Goal: Transaction & Acquisition: Obtain resource

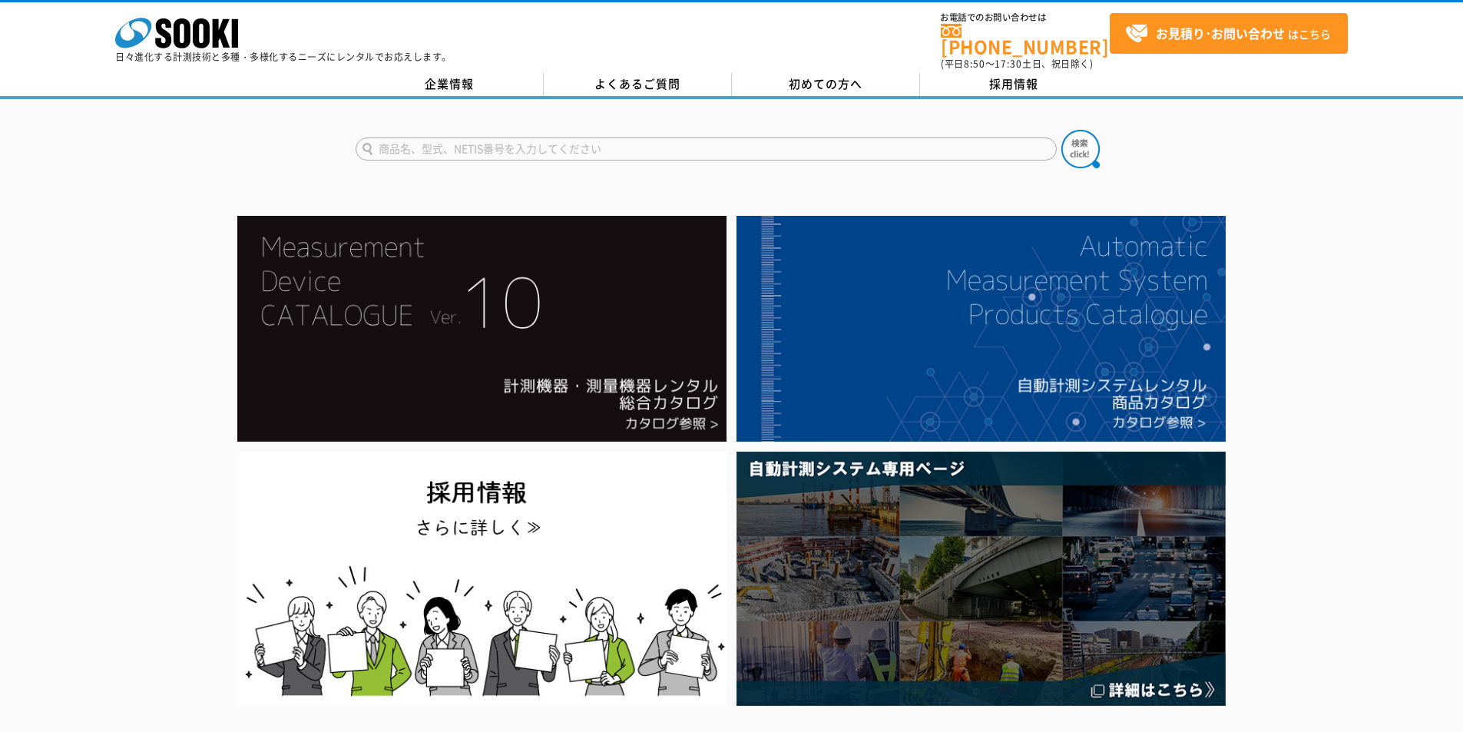
click at [418, 143] on input "text" at bounding box center [706, 148] width 701 height 23
type input "X10"
click at [1061, 130] on button at bounding box center [1080, 149] width 38 height 38
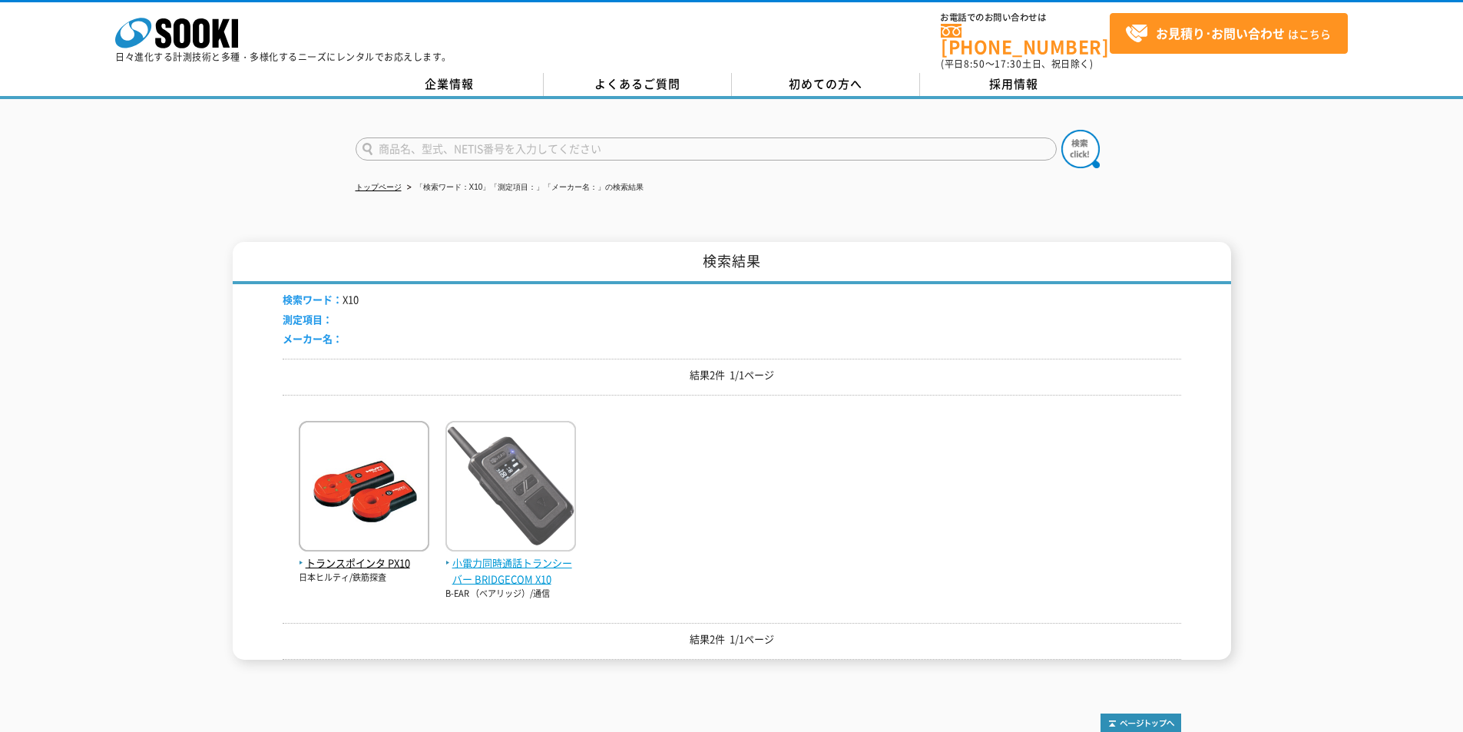
click at [551, 555] on span "小電力同時通話トランシーバー BRIDGECOM X10" at bounding box center [510, 571] width 131 height 32
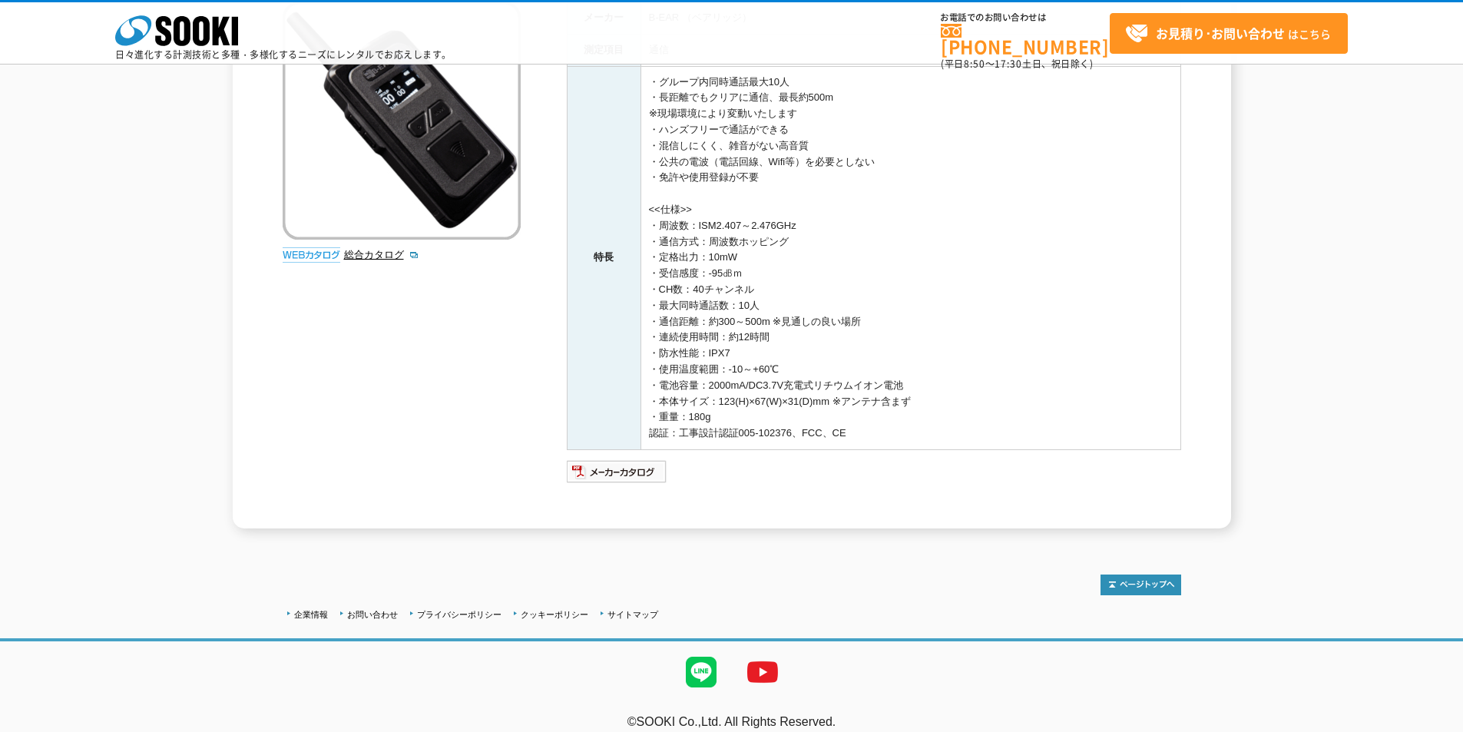
scroll to position [230, 0]
click at [599, 468] on img at bounding box center [617, 470] width 101 height 25
